Goal: Information Seeking & Learning: Compare options

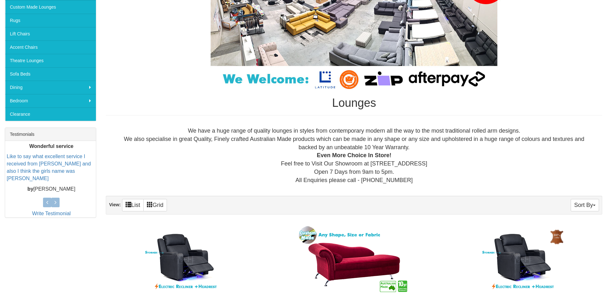
scroll to position [127, 0]
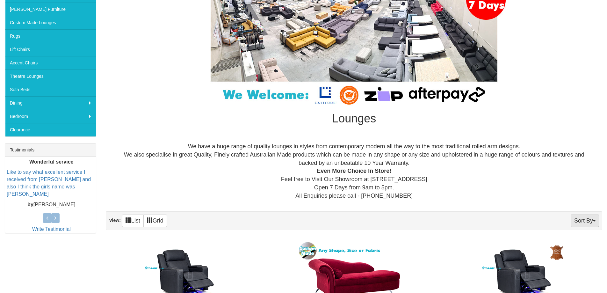
click at [590, 222] on button "Sort By" at bounding box center [585, 220] width 28 height 12
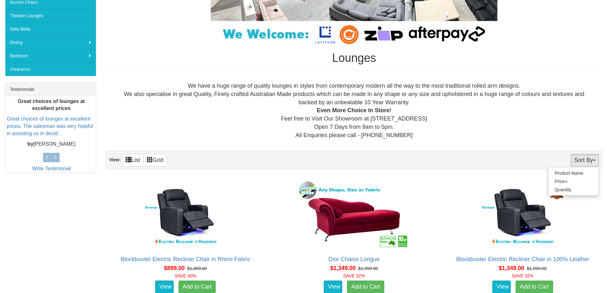
scroll to position [223, 0]
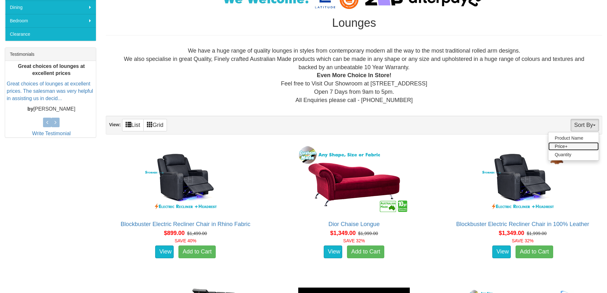
click at [563, 145] on link "Price+" at bounding box center [574, 146] width 50 height 8
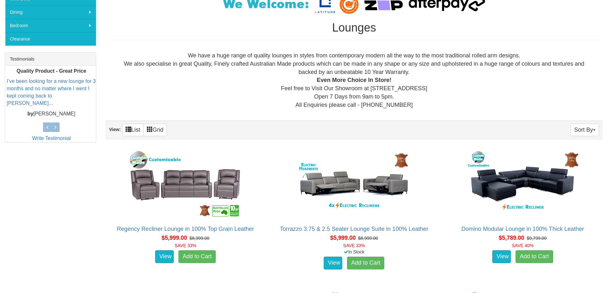
scroll to position [223, 0]
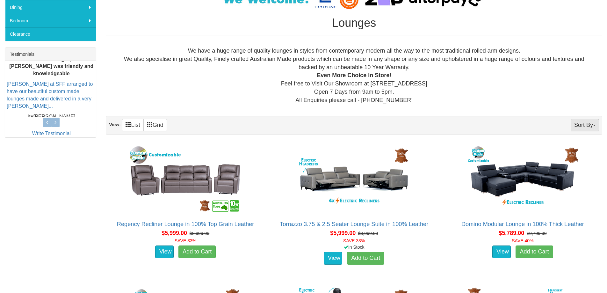
click at [588, 127] on button "Sort By" at bounding box center [585, 125] width 28 height 12
click at [574, 149] on link "Price-" at bounding box center [574, 146] width 50 height 8
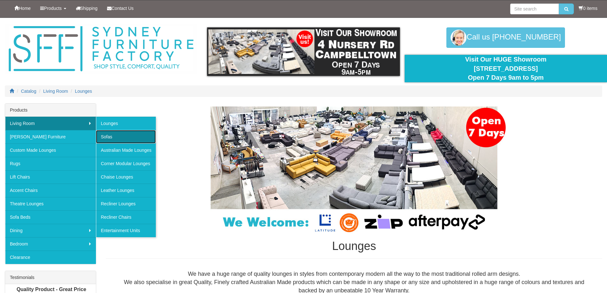
click at [121, 141] on link "Sofas" at bounding box center [126, 136] width 60 height 13
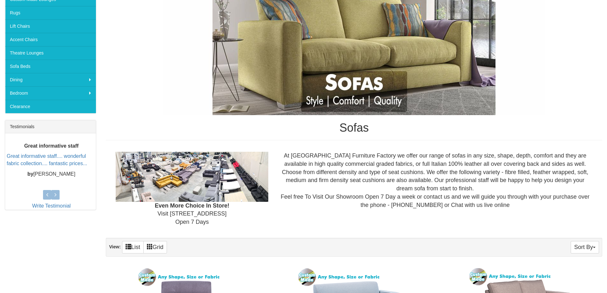
scroll to position [287, 0]
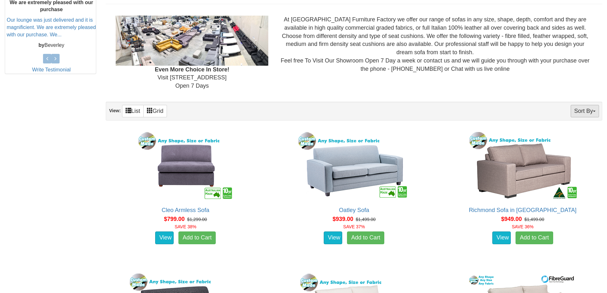
click at [588, 113] on button "Sort By" at bounding box center [585, 111] width 28 height 12
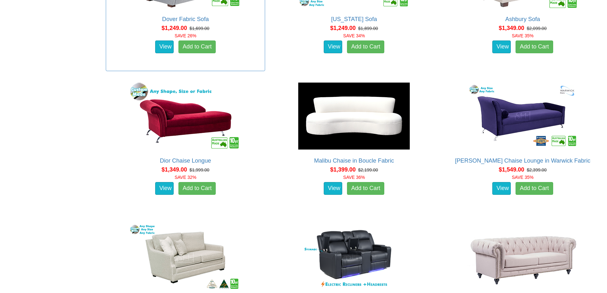
scroll to position [765, 0]
